Goal: Information Seeking & Learning: Learn about a topic

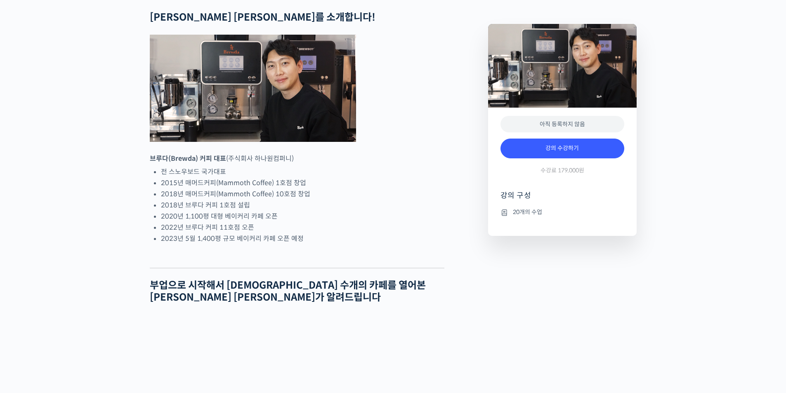
scroll to position [330, 0]
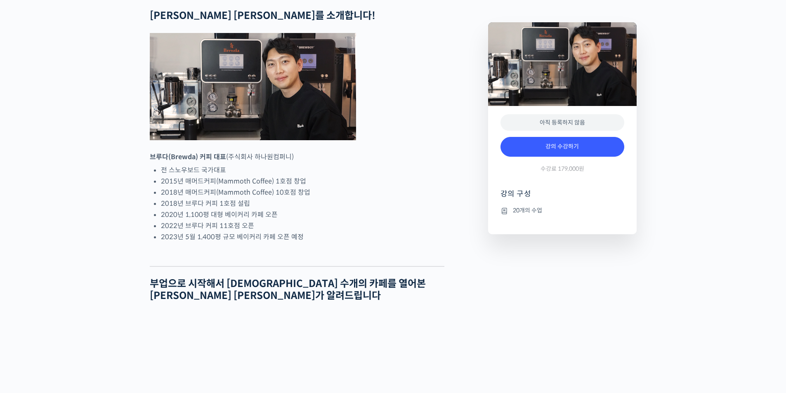
click at [432, 176] on li "전 스노우보드 국가대표" at bounding box center [302, 170] width 283 height 11
drag, startPoint x: 432, startPoint y: 196, endPoint x: 437, endPoint y: 213, distance: 17.6
click at [437, 213] on ul "전 스노우보드 국가대표 2015년 매머드커피(Mammoth Coffee) 1호점 창업 2018년 매머드커피(Mammoth Coffee) 10호…" at bounding box center [302, 204] width 283 height 78
click at [437, 187] on li "2015년 매머드커피(Mammoth Coffee) 1호점 창업" at bounding box center [302, 181] width 283 height 11
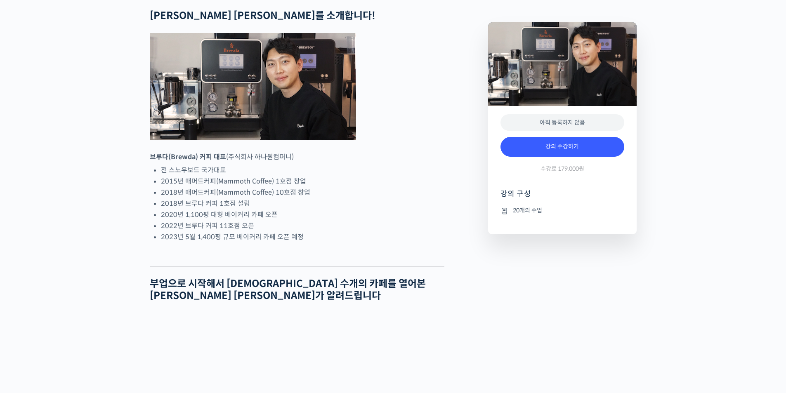
click at [437, 187] on li "2015년 매머드커피(Mammoth Coffee) 1호점 창업" at bounding box center [302, 181] width 283 height 11
click at [441, 198] on li "2018년 매머드커피(Mammoth Coffee) 10호점 창업" at bounding box center [302, 192] width 283 height 11
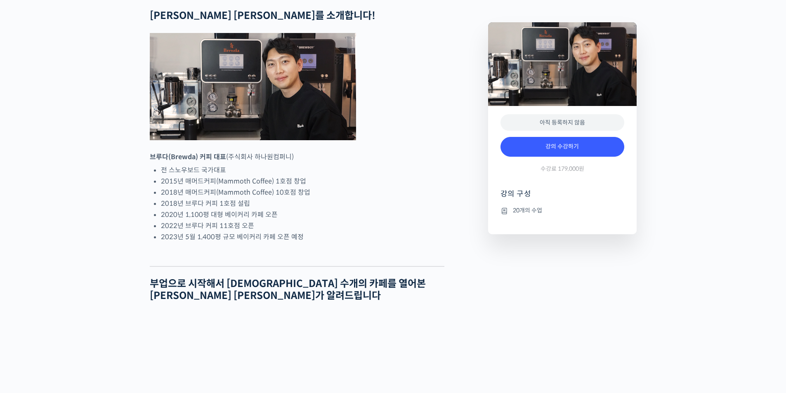
click at [439, 187] on li "2015년 매머드커피(Mammoth Coffee) 1호점 창업" at bounding box center [302, 181] width 283 height 11
click at [439, 198] on li "2018년 매머드커피(Mammoth Coffee) 10호점 창업" at bounding box center [302, 192] width 283 height 11
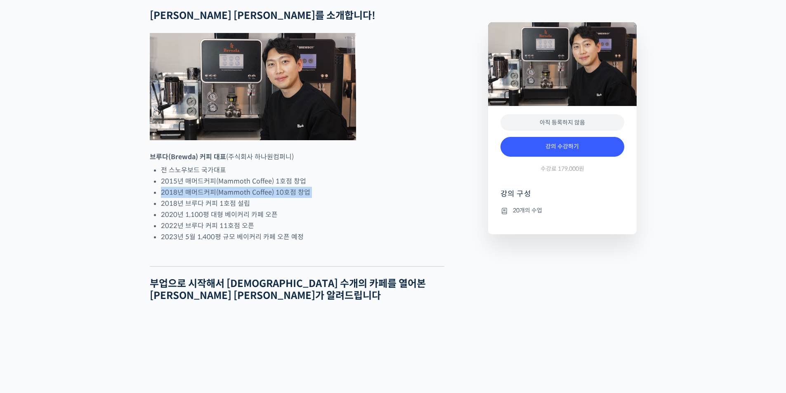
click at [439, 198] on li "2018년 매머드커피(Mammoth Coffee) 10호점 창업" at bounding box center [302, 192] width 283 height 11
click at [441, 209] on li "2018년 브루다 커피 1호점 설립" at bounding box center [302, 203] width 283 height 11
click at [441, 231] on li "2022년 브루다 커피 11호점 오픈" at bounding box center [302, 225] width 283 height 11
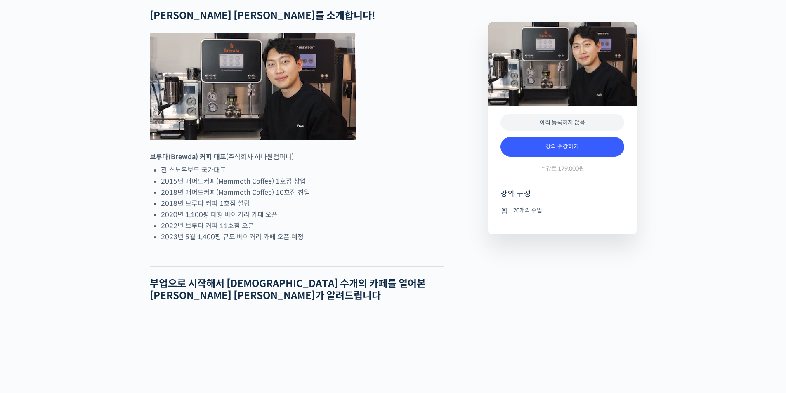
click at [441, 231] on li "2022년 브루다 커피 11호점 오픈" at bounding box center [302, 225] width 283 height 11
click at [440, 231] on li "2022년 브루다 커피 11호점 오픈" at bounding box center [302, 225] width 283 height 11
click at [440, 220] on li "2020년 1,100평 대형 베이커리 카페 오픈" at bounding box center [302, 214] width 283 height 11
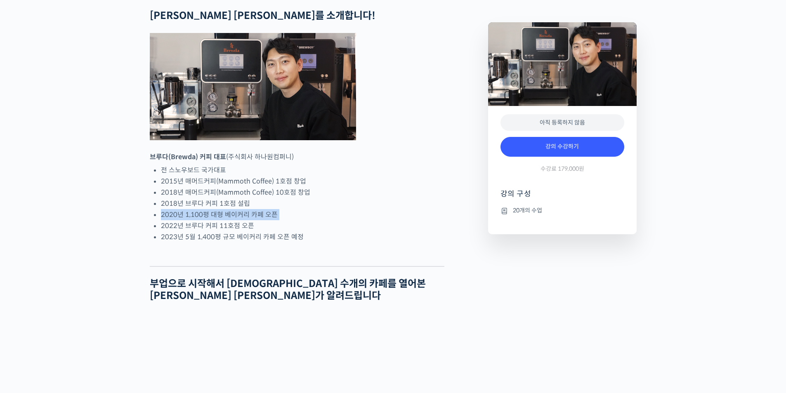
click at [440, 220] on li "2020년 1,100평 대형 베이커리 카페 오픈" at bounding box center [302, 214] width 283 height 11
click at [436, 209] on li "2018년 브루다 커피 1호점 설립" at bounding box center [302, 203] width 283 height 11
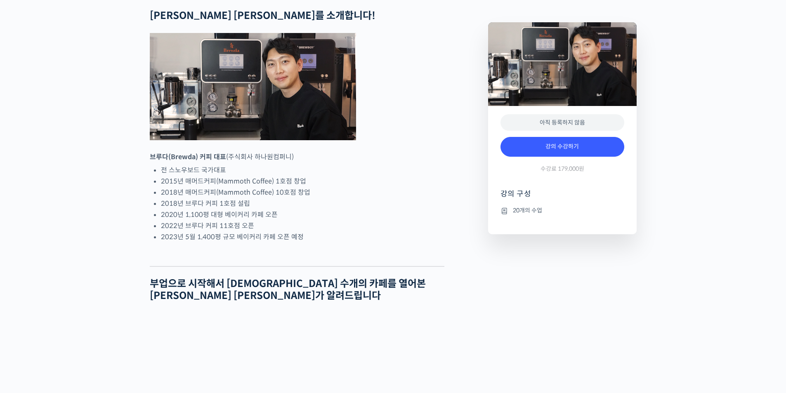
click at [436, 209] on li "2018년 브루다 커피 1호점 설립" at bounding box center [302, 203] width 283 height 11
click at [436, 187] on li "2015년 매머드커피(Mammoth Coffee) 1호점 창업" at bounding box center [302, 181] width 283 height 11
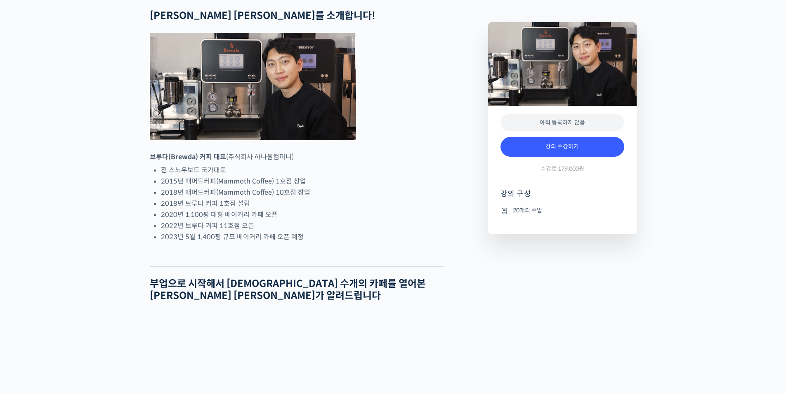
click at [441, 209] on li "2018년 브루다 커피 1호점 설립" at bounding box center [302, 203] width 283 height 11
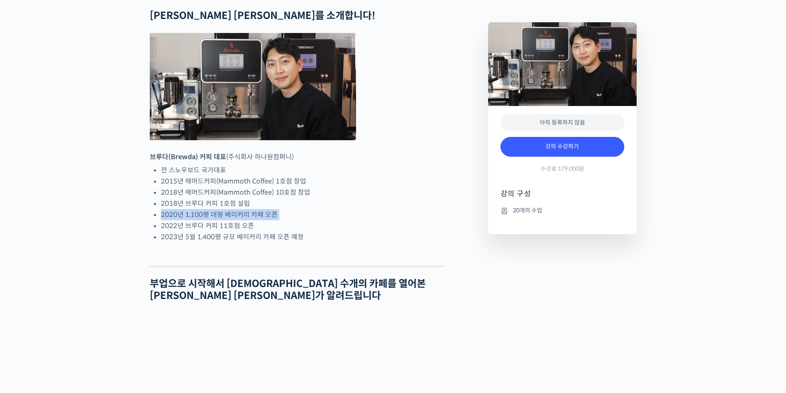
click at [442, 220] on li "2020년 1,100평 대형 베이커리 카페 오픈" at bounding box center [302, 214] width 283 height 11
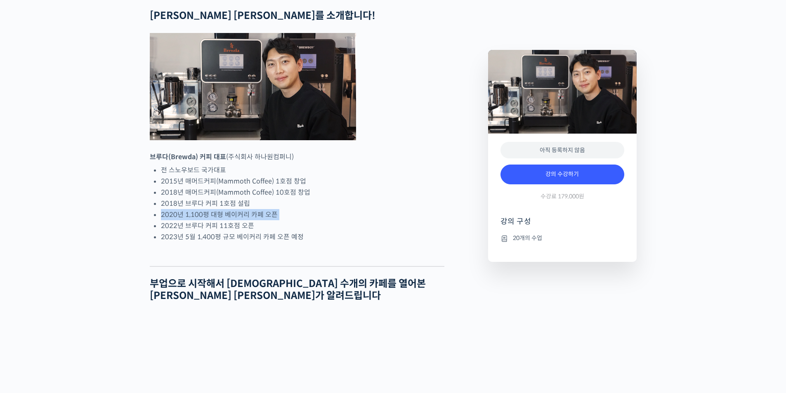
scroll to position [371, 0]
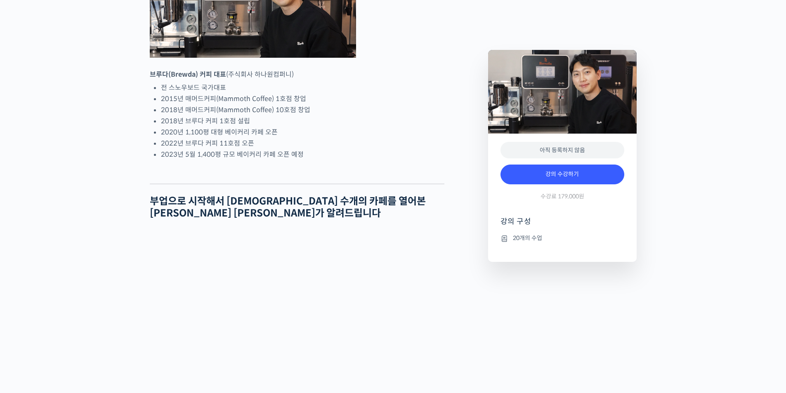
click at [425, 220] on h2 "부업으로 시작해서 십 수개의 카페를 열어본 안태환 대표가 알려드립니다" at bounding box center [297, 208] width 295 height 24
click at [424, 220] on h2 "부업으로 시작해서 십 수개의 카페를 열어본 안태환 대표가 알려드립니다" at bounding box center [297, 208] width 295 height 24
click at [427, 220] on h2 "부업으로 시작해서 십 수개의 카페를 열어본 안태환 대표가 알려드립니다" at bounding box center [297, 208] width 295 height 24
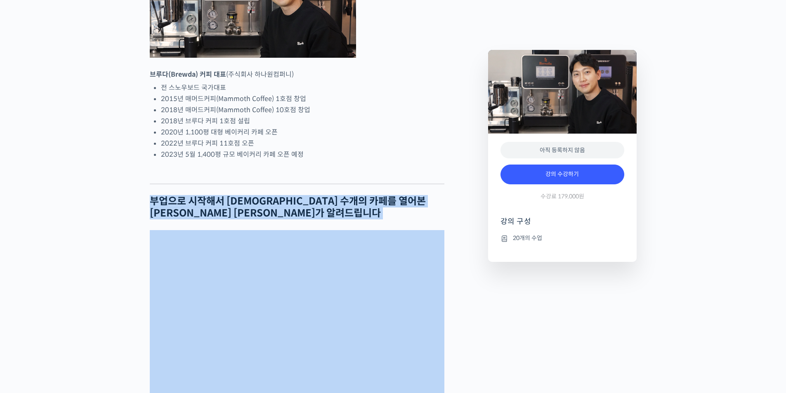
click at [427, 220] on h2 "부업으로 시작해서 십 수개의 카페를 열어본 안태환 대표가 알려드립니다" at bounding box center [297, 208] width 295 height 24
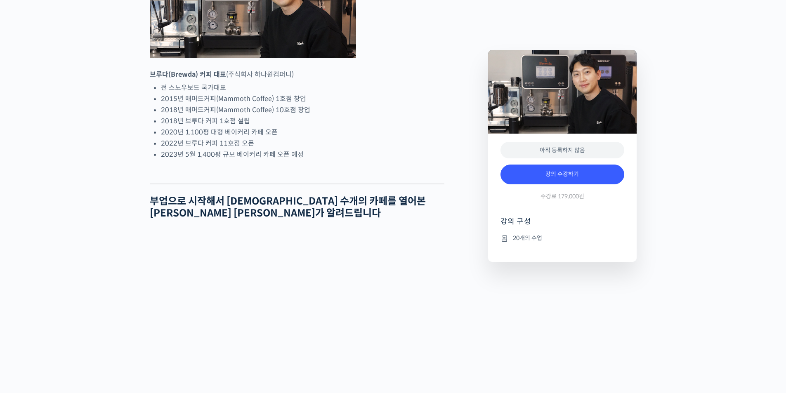
click at [423, 127] on li "2018년 브루다 커피 1호점 설립" at bounding box center [302, 121] width 283 height 11
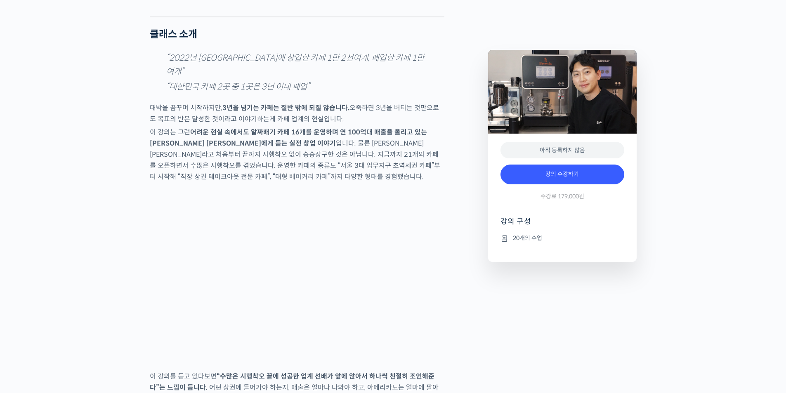
scroll to position [1073, 0]
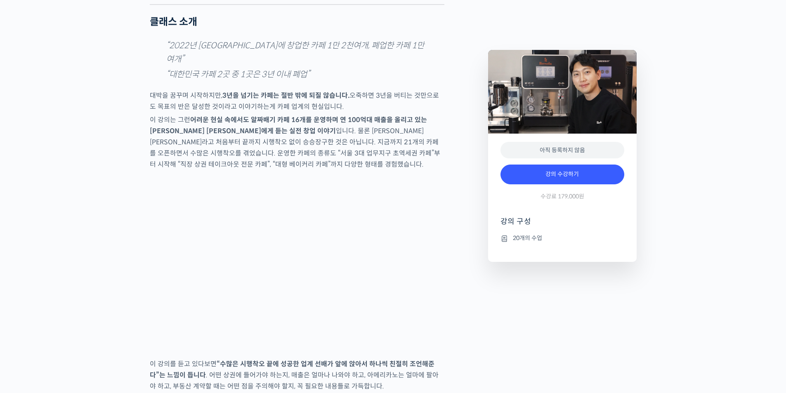
click at [367, 104] on p "대박을 꿈꾸며 시작하지만, 3년을 넘기는 카페는 절반 밖에 되질 않습니다. 오죽하면 3년을 버티는 것만으로도 목표의 반은 달성한 것이라고 이야…" at bounding box center [297, 101] width 295 height 22
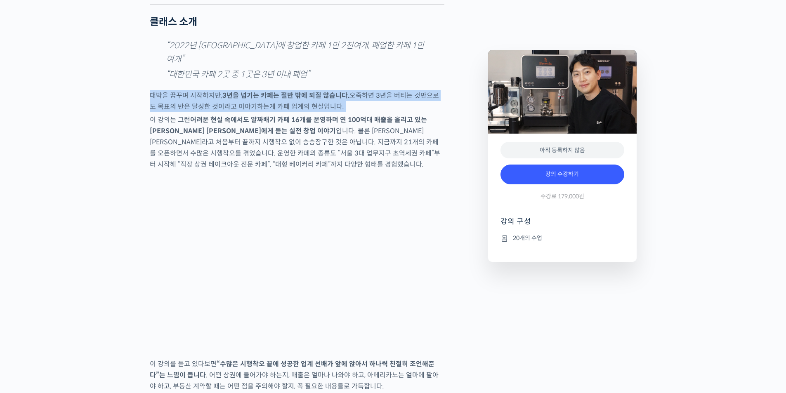
click at [367, 104] on p "대박을 꿈꾸며 시작하지만, 3년을 넘기는 카페는 절반 밖에 되질 않습니다. 오죽하면 3년을 버티는 것만으로도 목표의 반은 달성한 것이라고 이야…" at bounding box center [297, 101] width 295 height 22
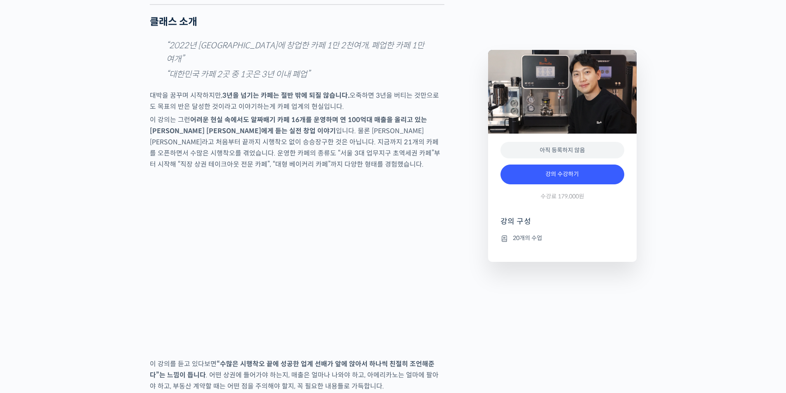
click at [385, 137] on p "이 강의는 그런 어려운 현실 속에서도 알짜배기 카페 16개를 운영하며 연 100억대 매출을 올리고 있는 안태환 대표에게 듣는 실전 창업 이야기…" at bounding box center [297, 142] width 295 height 56
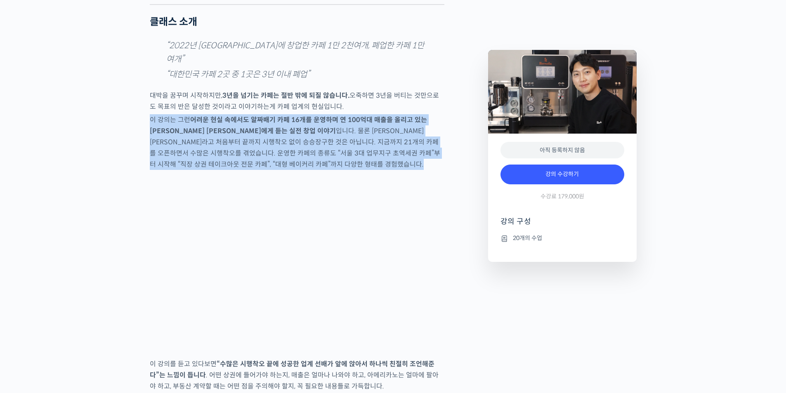
click at [385, 137] on p "이 강의는 그런 어려운 현실 속에서도 알짜배기 카페 16개를 운영하며 연 100억대 매출을 올리고 있는 안태환 대표에게 듣는 실전 창업 이야기…" at bounding box center [297, 142] width 295 height 56
click at [390, 152] on p "이 강의는 그런 어려운 현실 속에서도 알짜배기 카페 16개를 운영하며 연 100억대 매출을 올리고 있는 안태환 대표에게 듣는 실전 창업 이야기…" at bounding box center [297, 142] width 295 height 56
click at [392, 160] on p "이 강의는 그런 어려운 현실 속에서도 알짜배기 카페 16개를 운영하며 연 100억대 매출을 올리고 있는 안태환 대표에게 듣는 실전 창업 이야기…" at bounding box center [297, 142] width 295 height 56
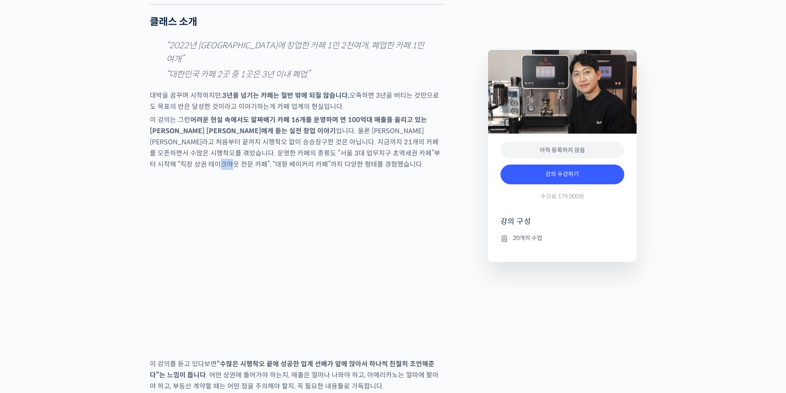
click at [392, 160] on p "이 강의는 그런 어려운 현실 속에서도 알짜배기 카페 16개를 운영하며 연 100억대 매출을 올리고 있는 안태환 대표에게 듣는 실전 창업 이야기…" at bounding box center [297, 142] width 295 height 56
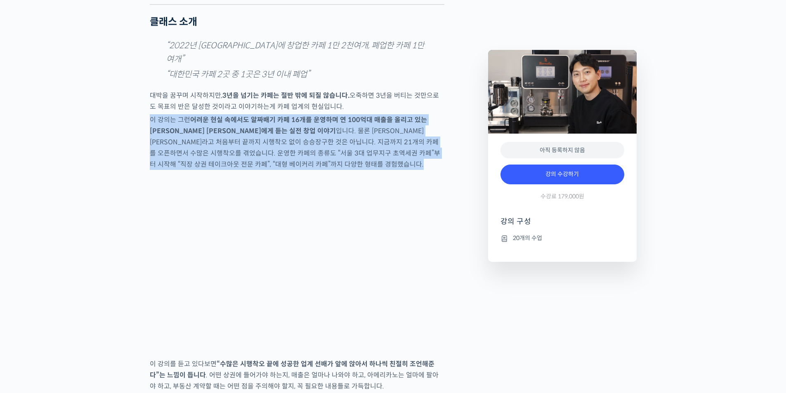
click at [393, 161] on p "이 강의는 그런 어려운 현실 속에서도 알짜배기 카페 16개를 운영하며 연 100억대 매출을 올리고 있는 안태환 대표에게 듣는 실전 창업 이야기…" at bounding box center [297, 142] width 295 height 56
click at [394, 163] on p "이 강의는 그런 어려운 현실 속에서도 알짜배기 카페 16개를 운영하며 연 100억대 매출을 올리고 있는 안태환 대표에게 듣는 실전 창업 이야기…" at bounding box center [297, 142] width 295 height 56
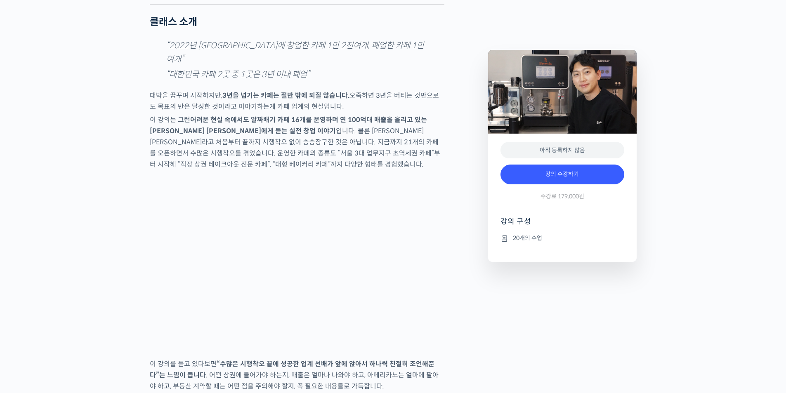
click at [397, 166] on p "이 강의는 그런 어려운 현실 속에서도 알짜배기 카페 16개를 운영하며 연 100억대 매출을 올리고 있는 안태환 대표에게 듣는 실전 창업 이야기…" at bounding box center [297, 142] width 295 height 56
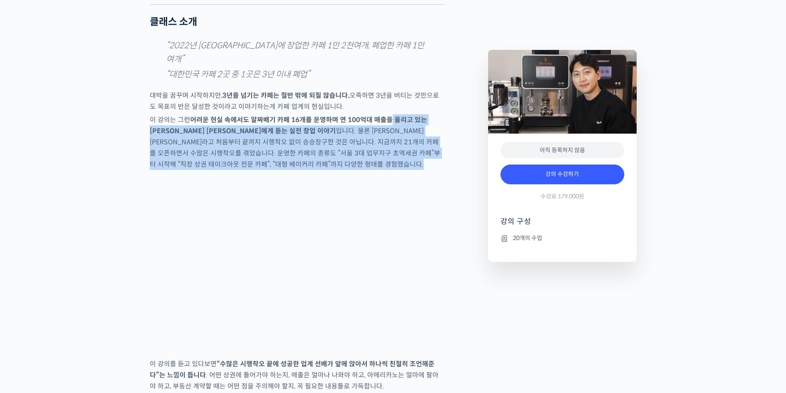
drag, startPoint x: 397, startPoint y: 166, endPoint x: 385, endPoint y: 125, distance: 42.3
click at [385, 126] on p "이 강의는 그런 어려운 현실 속에서도 알짜배기 카페 16개를 운영하며 연 100억대 매출을 올리고 있는 안태환 대표에게 듣는 실전 창업 이야기…" at bounding box center [297, 142] width 295 height 56
click at [385, 125] on strong "어려운 현실 속에서도 알짜배기 카페 16개를 운영하며 연 100억대 매출을 올리고 있는 안태환 대표에게 듣는 실전 창업 이야기" at bounding box center [288, 126] width 277 height 20
drag, startPoint x: 385, startPoint y: 124, endPoint x: 391, endPoint y: 170, distance: 46.6
click at [391, 170] on p "이 강의는 그런 어려운 현실 속에서도 알짜배기 카페 16개를 운영하며 연 100억대 매출을 올리고 있는 안태환 대표에게 듣는 실전 창업 이야기…" at bounding box center [297, 142] width 295 height 56
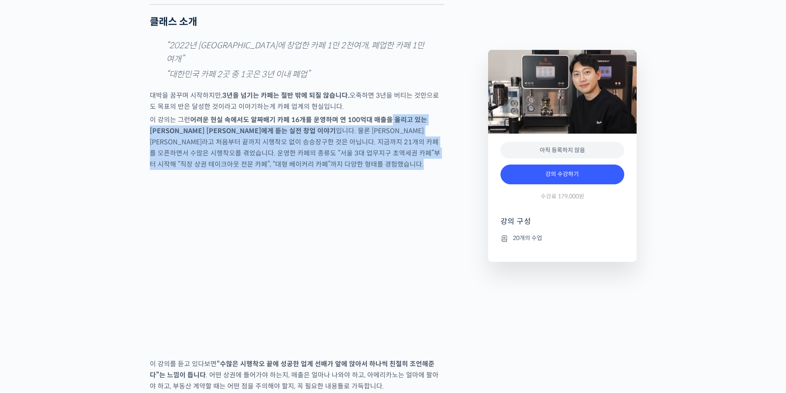
click at [391, 170] on p "이 강의는 그런 어려운 현실 속에서도 알짜배기 카페 16개를 운영하며 연 100억대 매출을 올리고 있는 안태환 대표에게 듣는 실전 창업 이야기…" at bounding box center [297, 142] width 295 height 56
drag, startPoint x: 385, startPoint y: 149, endPoint x: 382, endPoint y: 107, distance: 42.3
click at [382, 107] on p "대박을 꿈꾸며 시작하지만, 3년을 넘기는 카페는 절반 밖에 되질 않습니다. 오죽하면 3년을 버티는 것만으로도 목표의 반은 달성한 것이라고 이야…" at bounding box center [297, 101] width 295 height 22
drag, startPoint x: 379, startPoint y: 118, endPoint x: 397, endPoint y: 164, distance: 48.9
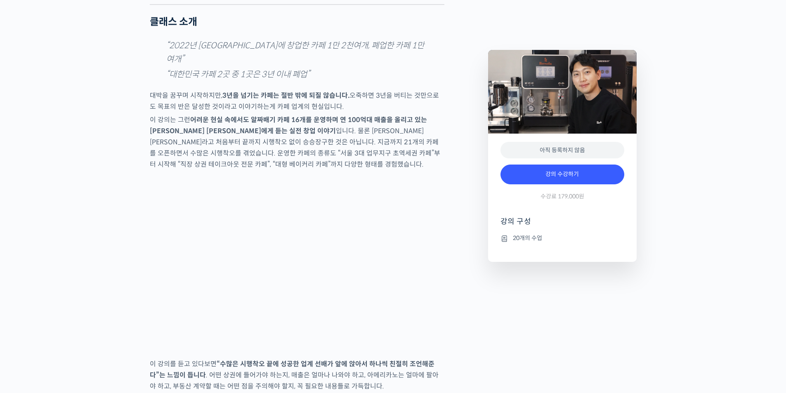
click at [398, 164] on p "이 강의는 그런 어려운 현실 속에서도 알짜배기 카페 16개를 운영하며 연 100억대 매출을 올리고 있는 안태환 대표에게 듣는 실전 창업 이야기…" at bounding box center [297, 142] width 295 height 56
drag, startPoint x: 401, startPoint y: 170, endPoint x: 383, endPoint y: 106, distance: 67.1
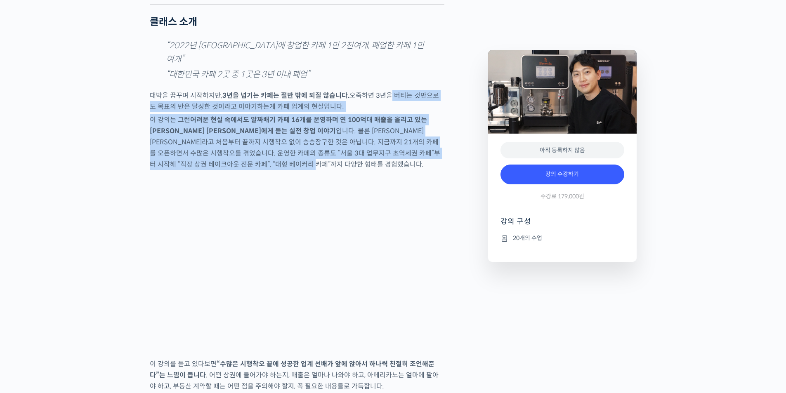
click at [383, 106] on p "대박을 꿈꾸며 시작하지만, 3년을 넘기는 카페는 절반 밖에 되질 않습니다. 오죽하면 3년을 버티는 것만으로도 목표의 반은 달성한 것이라고 이야…" at bounding box center [297, 101] width 295 height 22
drag, startPoint x: 383, startPoint y: 106, endPoint x: 401, endPoint y: 165, distance: 61.9
click at [401, 165] on p "이 강의는 그런 어려운 현실 속에서도 알짜배기 카페 16개를 운영하며 연 100억대 매출을 올리고 있는 안태환 대표에게 듣는 실전 창업 이야기…" at bounding box center [297, 142] width 295 height 56
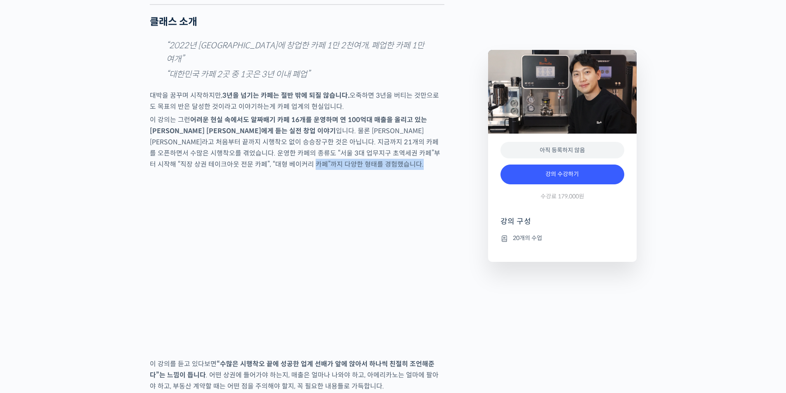
click at [401, 165] on p "이 강의는 그런 어려운 현실 속에서도 알짜배기 카페 16개를 운영하며 연 100억대 매출을 올리고 있는 안태환 대표에게 듣는 실전 창업 이야기…" at bounding box center [297, 142] width 295 height 56
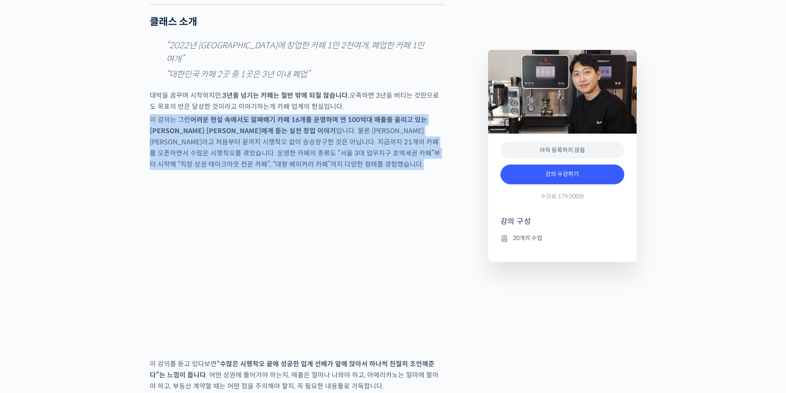
click at [401, 165] on p "이 강의는 그런 어려운 현실 속에서도 알짜배기 카페 16개를 운영하며 연 100억대 매출을 올리고 있는 안태환 대표에게 듣는 실전 창업 이야기…" at bounding box center [297, 142] width 295 height 56
click at [396, 153] on p "이 강의는 그런 어려운 현실 속에서도 알짜배기 카페 16개를 운영하며 연 100억대 매출을 올리고 있는 안태환 대표에게 듣는 실전 창업 이야기…" at bounding box center [297, 142] width 295 height 56
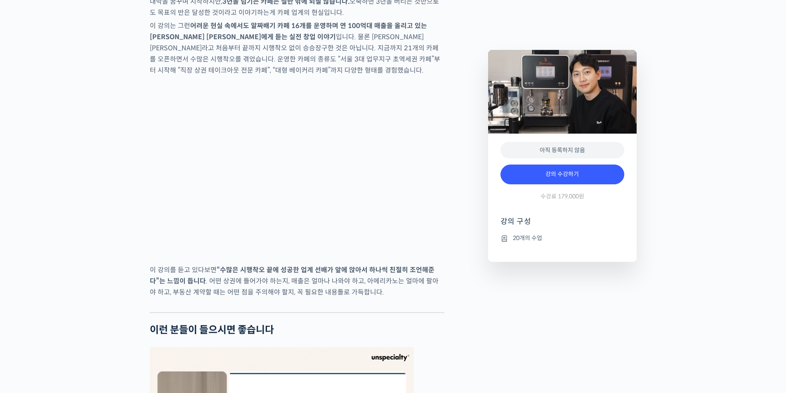
scroll to position [1238, 0]
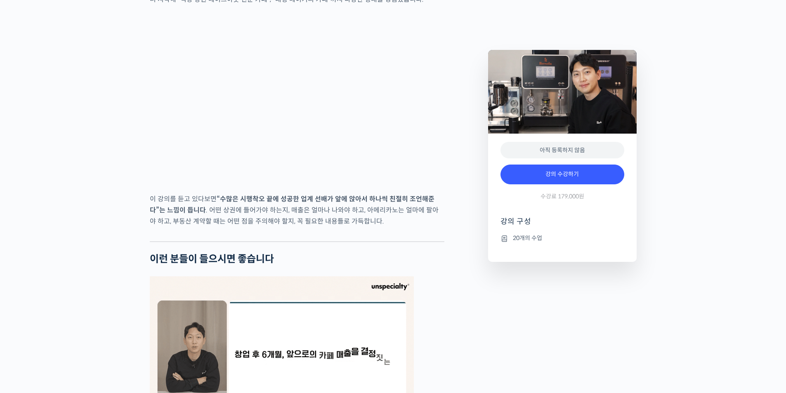
click at [394, 211] on p "이 강의를 듣고 있다보면 “수많은 시행착오 끝에 성공한 업계 선배가 앞에 앉아서 하나씩 친절히 조언해준다”는 느낌이 듭니다 . 어떤 상권에 들…" at bounding box center [297, 210] width 295 height 33
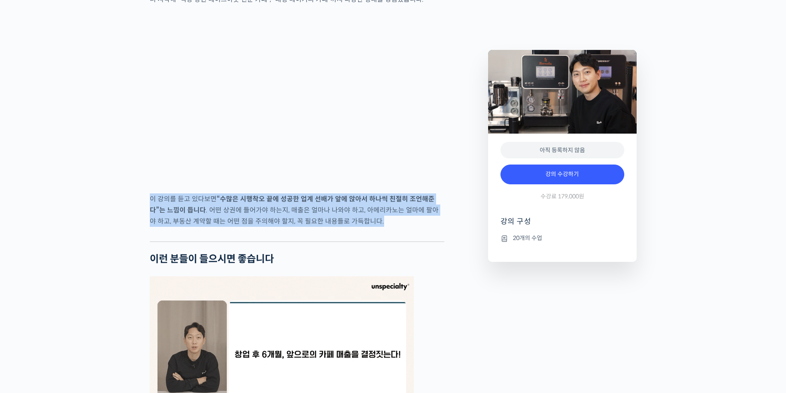
click at [394, 211] on p "이 강의를 듣고 있다보면 “수많은 시행착오 끝에 성공한 업계 선배가 앞에 앉아서 하나씩 친절히 조언해준다”는 느낌이 듭니다 . 어떤 상권에 들…" at bounding box center [297, 210] width 295 height 33
click at [400, 224] on p "이 강의를 듣고 있다보면 “수많은 시행착오 끝에 성공한 업계 선배가 앞에 앉아서 하나씩 친절히 조언해준다”는 느낌이 듭니다 . 어떤 상권에 들…" at bounding box center [297, 210] width 295 height 33
drag, startPoint x: 399, startPoint y: 224, endPoint x: 198, endPoint y: 200, distance: 202.0
click at [198, 200] on p "이 강의를 듣고 있다보면 “수많은 시행착오 끝에 성공한 업계 선배가 앞에 앉아서 하나씩 친절히 조언해준다”는 느낌이 듭니다 . 어떤 상권에 들…" at bounding box center [297, 210] width 295 height 33
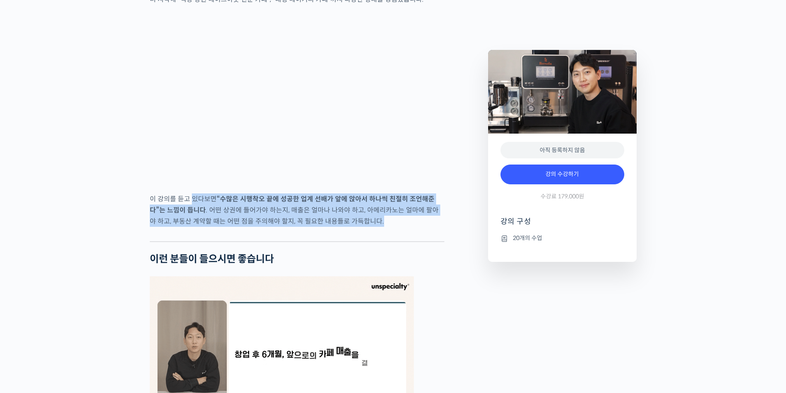
drag, startPoint x: 198, startPoint y: 200, endPoint x: 411, endPoint y: 231, distance: 214.3
click at [411, 227] on p "이 강의를 듣고 있다보면 “수많은 시행착오 끝에 성공한 업계 선배가 앞에 앉아서 하나씩 친절히 조언해준다”는 느낌이 듭니다 . 어떤 상권에 들…" at bounding box center [297, 210] width 295 height 33
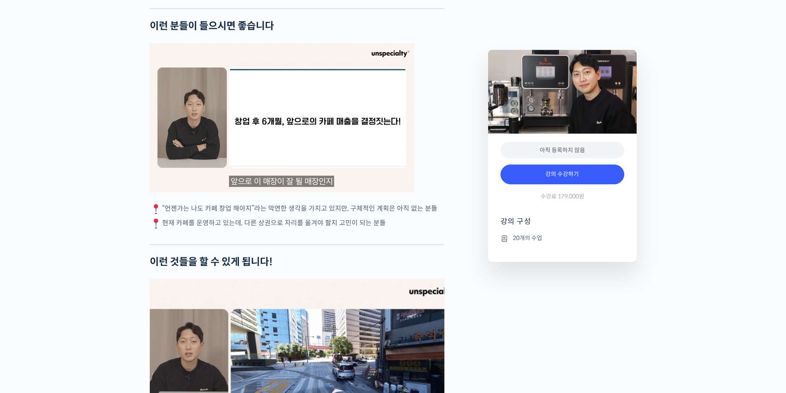
scroll to position [1485, 0]
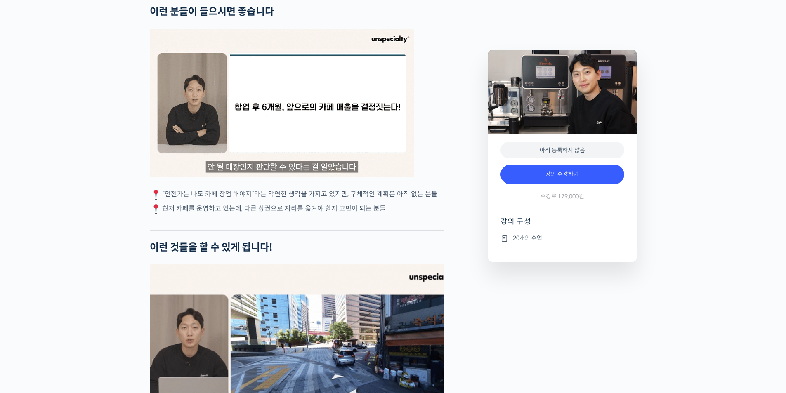
drag, startPoint x: 389, startPoint y: 213, endPoint x: 191, endPoint y: 197, distance: 197.9
click at [191, 197] on div "안태환 대표를 소개합니다! 브루다(Brewda) 커피 대표 (주식회사 하나원컴퍼니) 전 스노우보드 국가대표 2015년 매머드커피(Mammoth…" at bounding box center [297, 208] width 295 height 2706
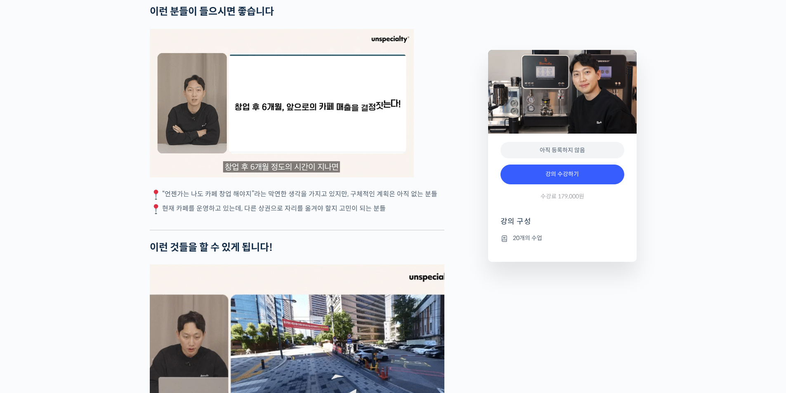
click at [191, 197] on p "“언젠가는 나도 카페 창업 해야지”라는 막연한 생각을 가지고 있지만, 구체적인 계획은 아직 없는 분들" at bounding box center [297, 195] width 295 height 12
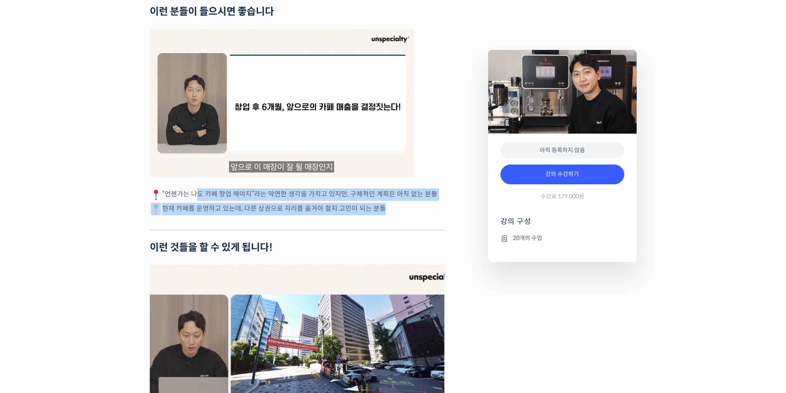
drag, startPoint x: 191, startPoint y: 197, endPoint x: 394, endPoint y: 216, distance: 203.5
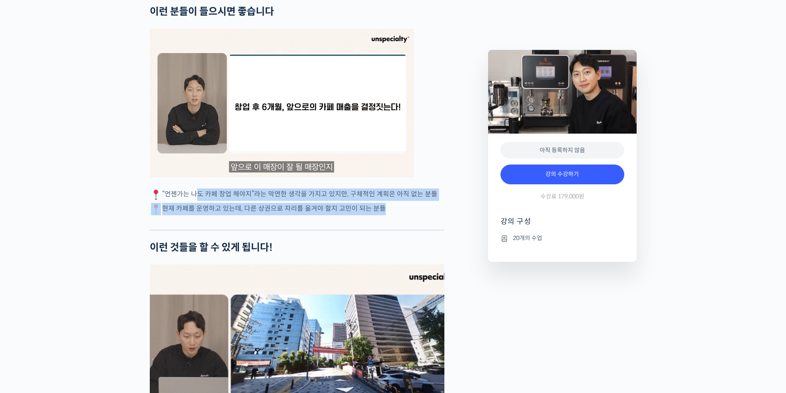
click at [394, 216] on div "안태환 대표를 소개합니다! 브루다(Brewda) 커피 대표 (주식회사 하나원컴퍼니) 전 스노우보드 국가대표 2015년 매머드커피(Mammoth…" at bounding box center [297, 208] width 295 height 2706
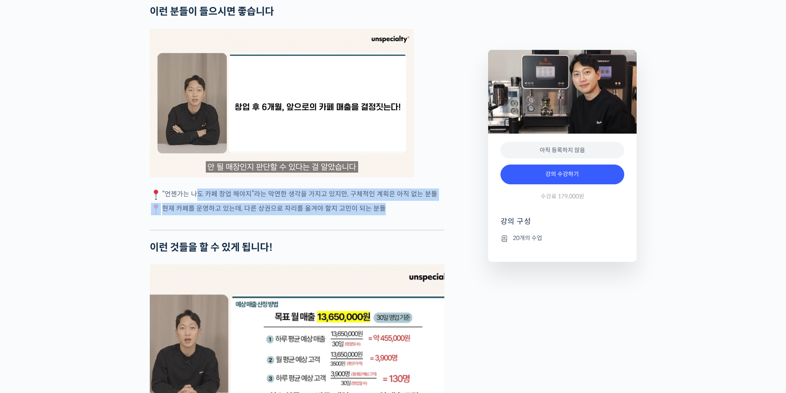
click at [394, 215] on p "현재 카페를 운영하고 있는데, 다른 상권으로 자리를 옮겨야 할지 고민이 되는 분들" at bounding box center [297, 209] width 295 height 12
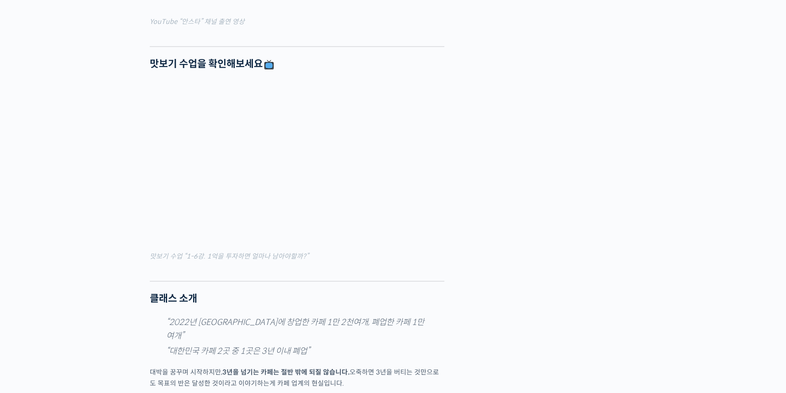
scroll to position [0, 0]
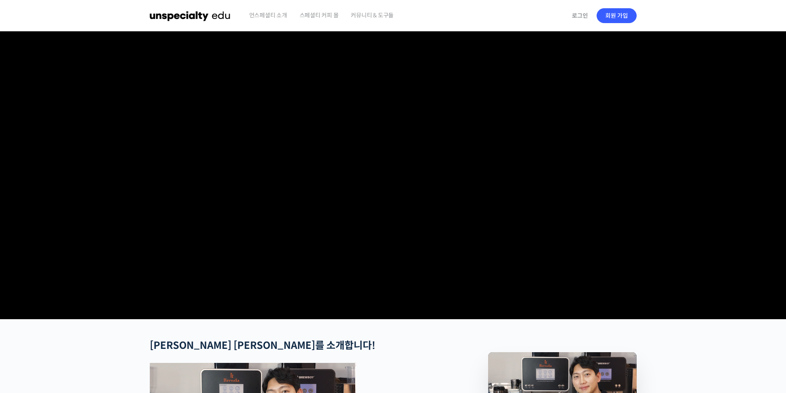
drag, startPoint x: 269, startPoint y: 326, endPoint x: 255, endPoint y: -7, distance: 334.1
click at [186, 16] on img at bounding box center [190, 15] width 81 height 25
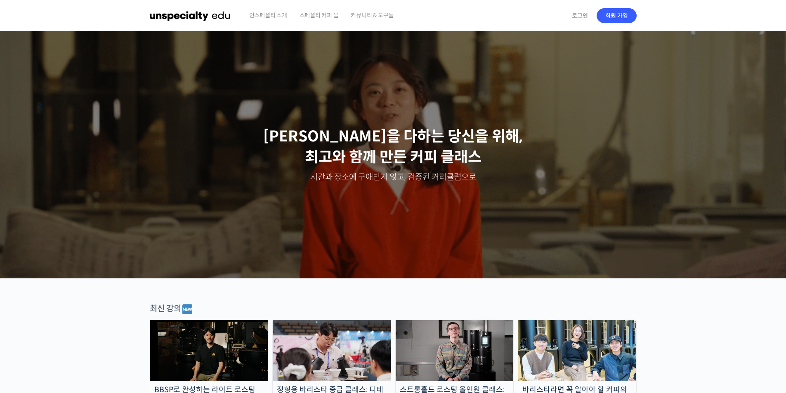
drag, startPoint x: 111, startPoint y: 247, endPoint x: 169, endPoint y: 36, distance: 218.1
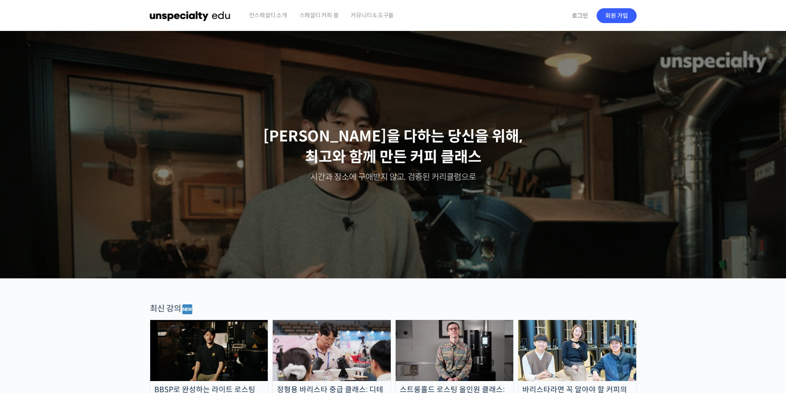
click at [259, 16] on span "언스페셜티 소개" at bounding box center [268, 15] width 38 height 31
